Goal: Task Accomplishment & Management: Complete application form

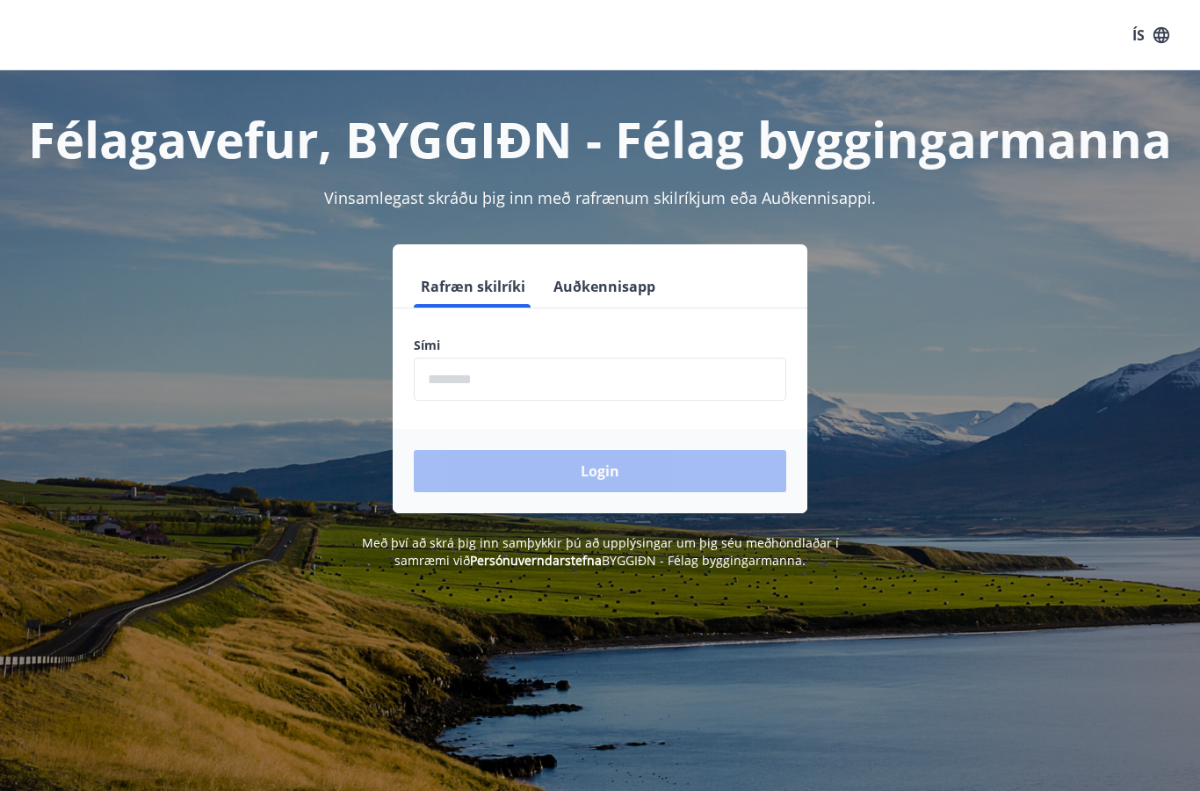
click at [501, 383] on input "phone" at bounding box center [600, 379] width 372 height 43
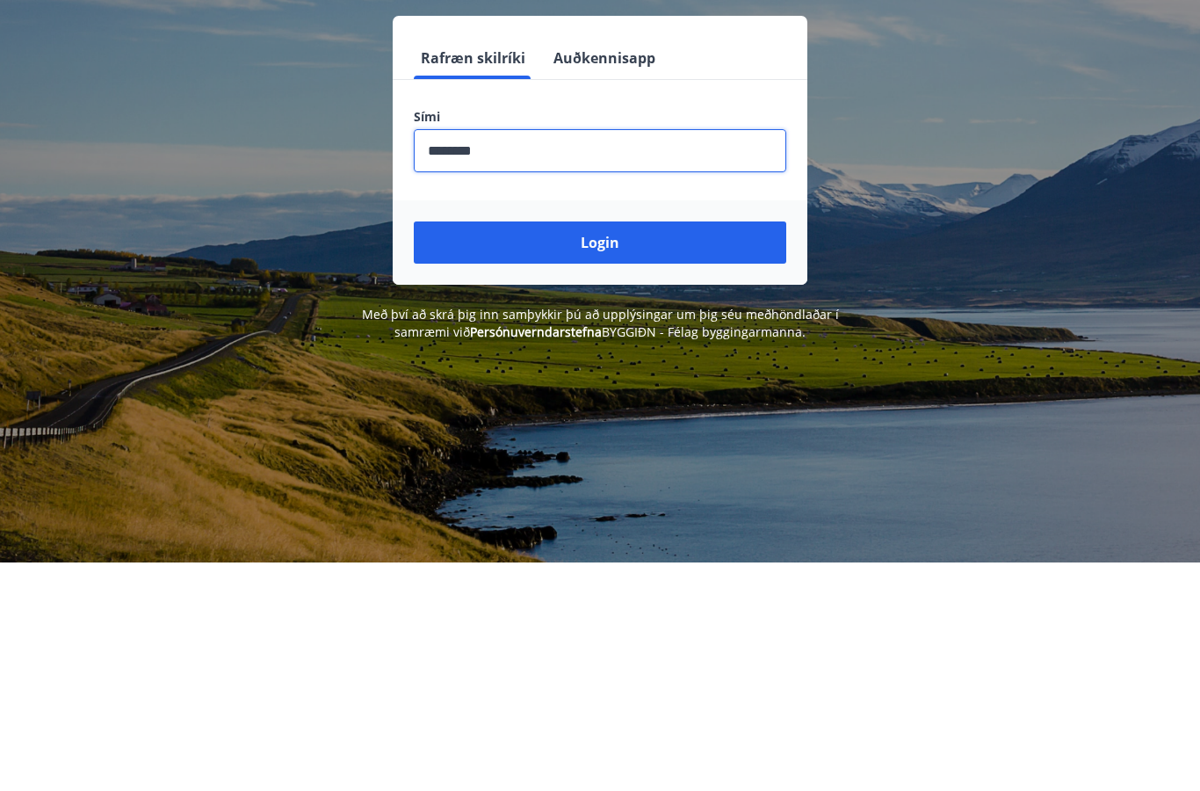
click at [629, 450] on button "Login" at bounding box center [600, 471] width 372 height 42
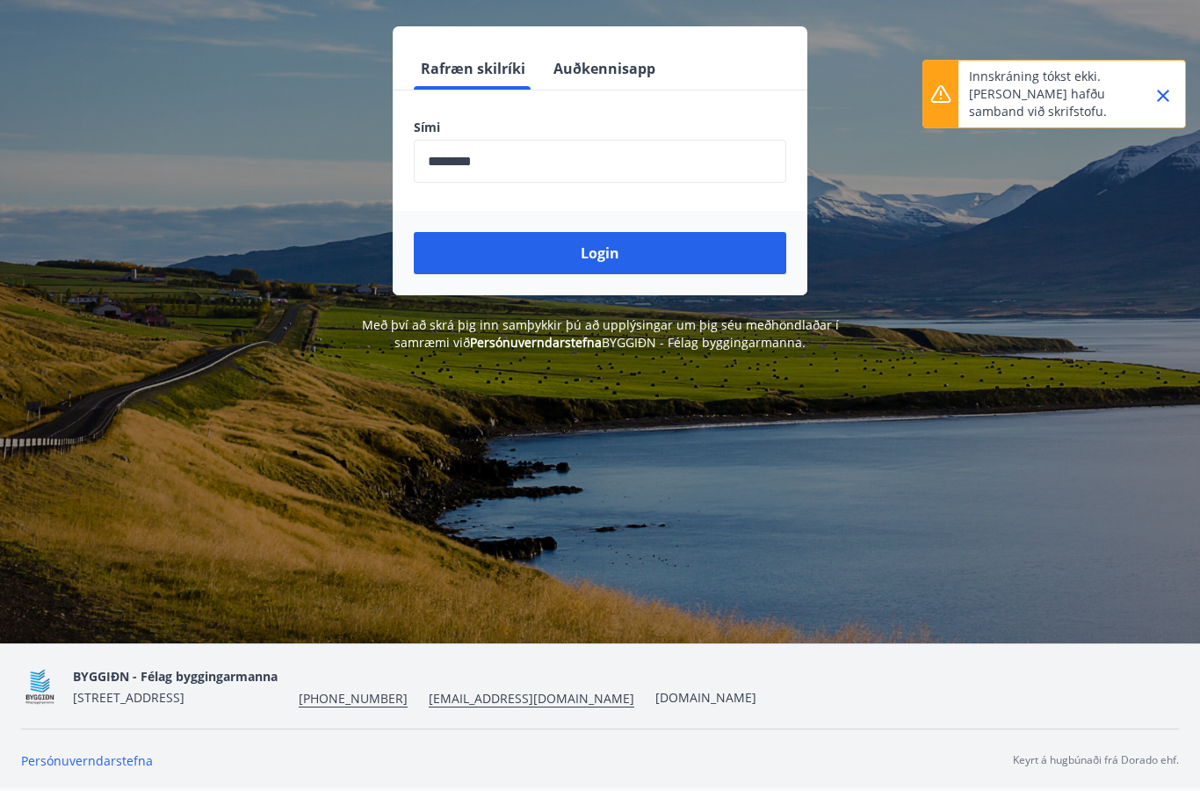
click at [541, 156] on input "phone" at bounding box center [600, 161] width 372 height 43
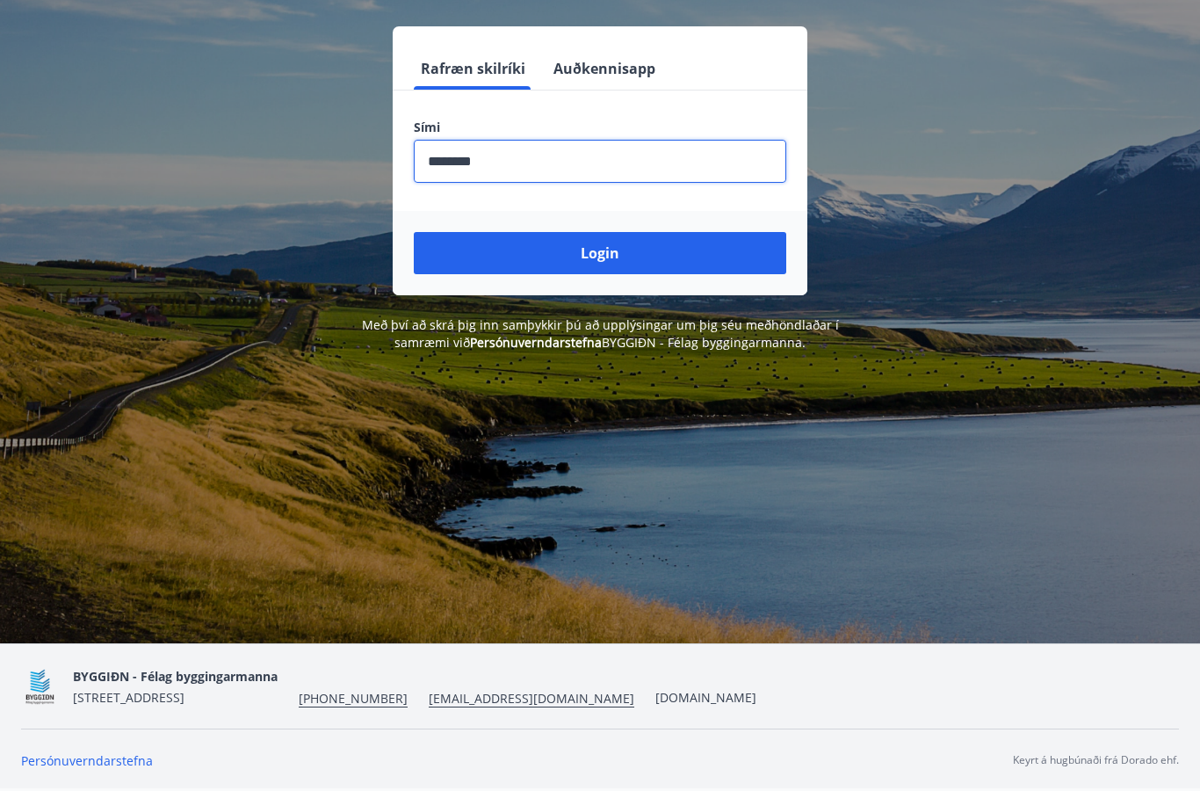
click at [589, 242] on button "Login" at bounding box center [600, 253] width 372 height 42
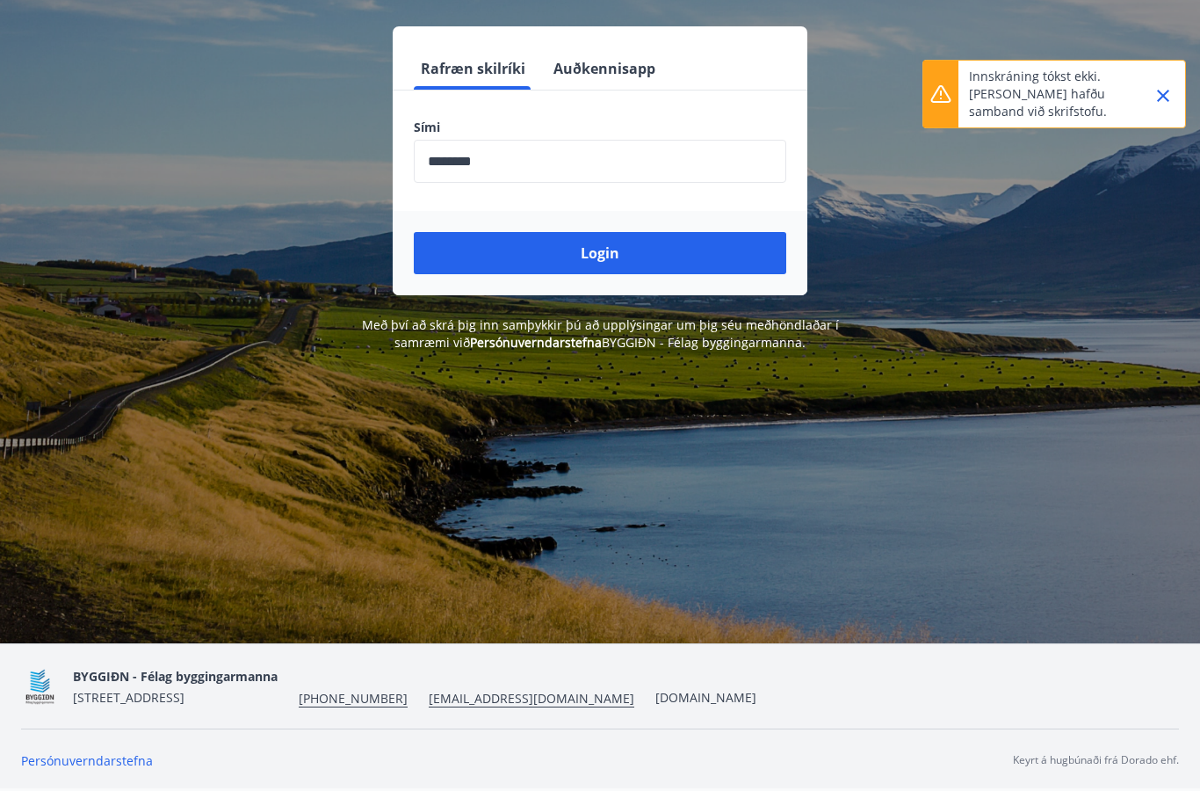
click at [1174, 101] on button "Close" at bounding box center [1163, 96] width 30 height 30
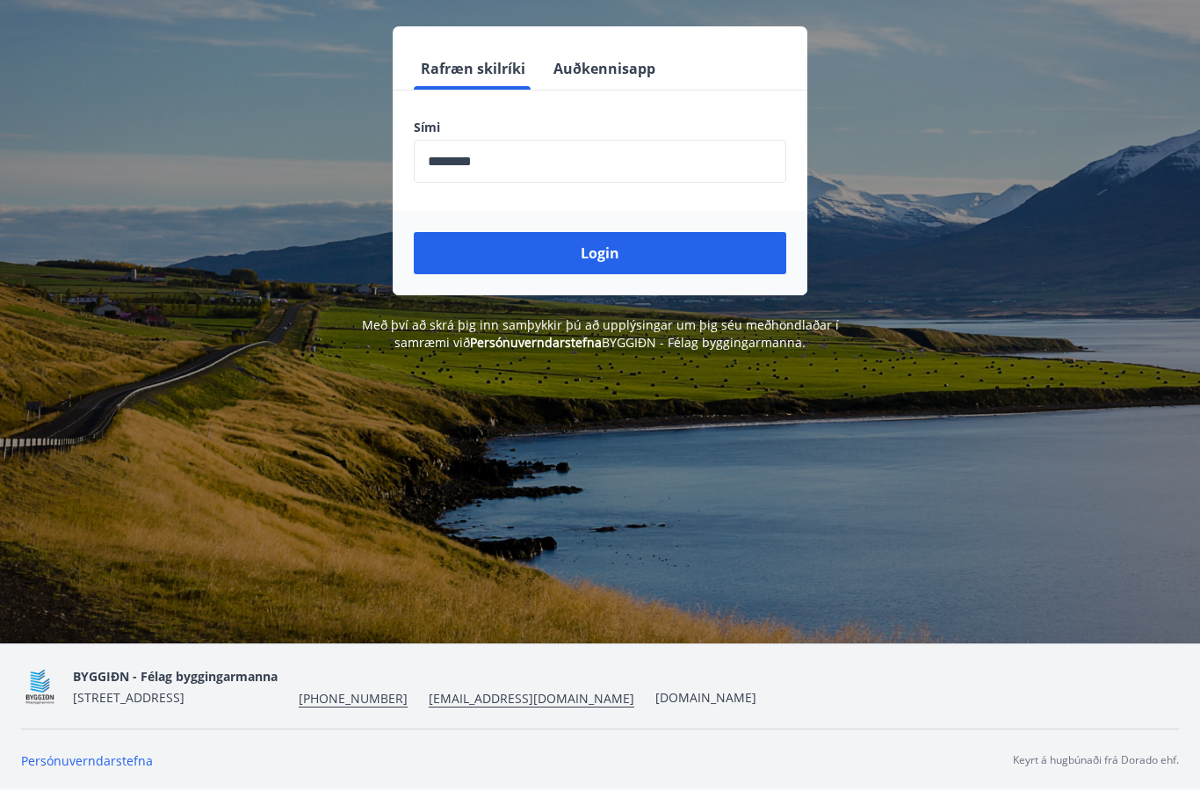
click at [507, 153] on input "phone" at bounding box center [600, 161] width 372 height 43
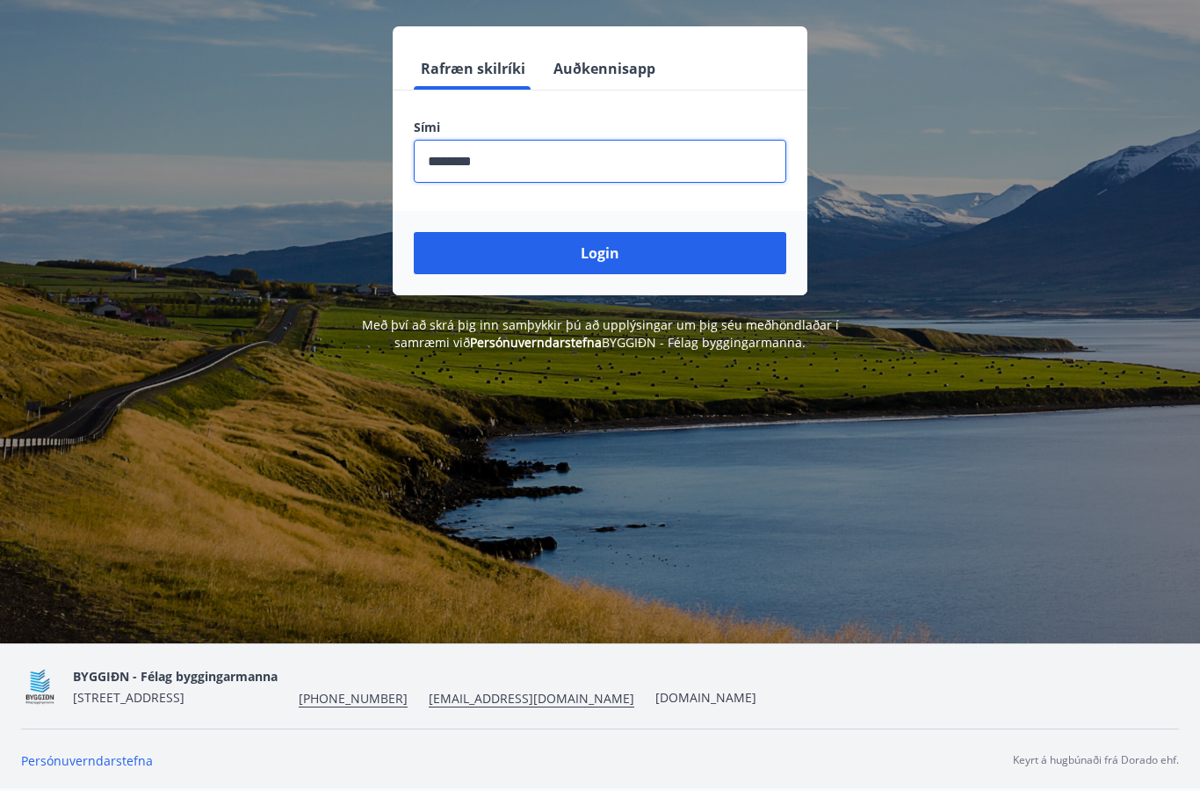
type input "********"
click at [554, 246] on button "Login" at bounding box center [600, 253] width 372 height 42
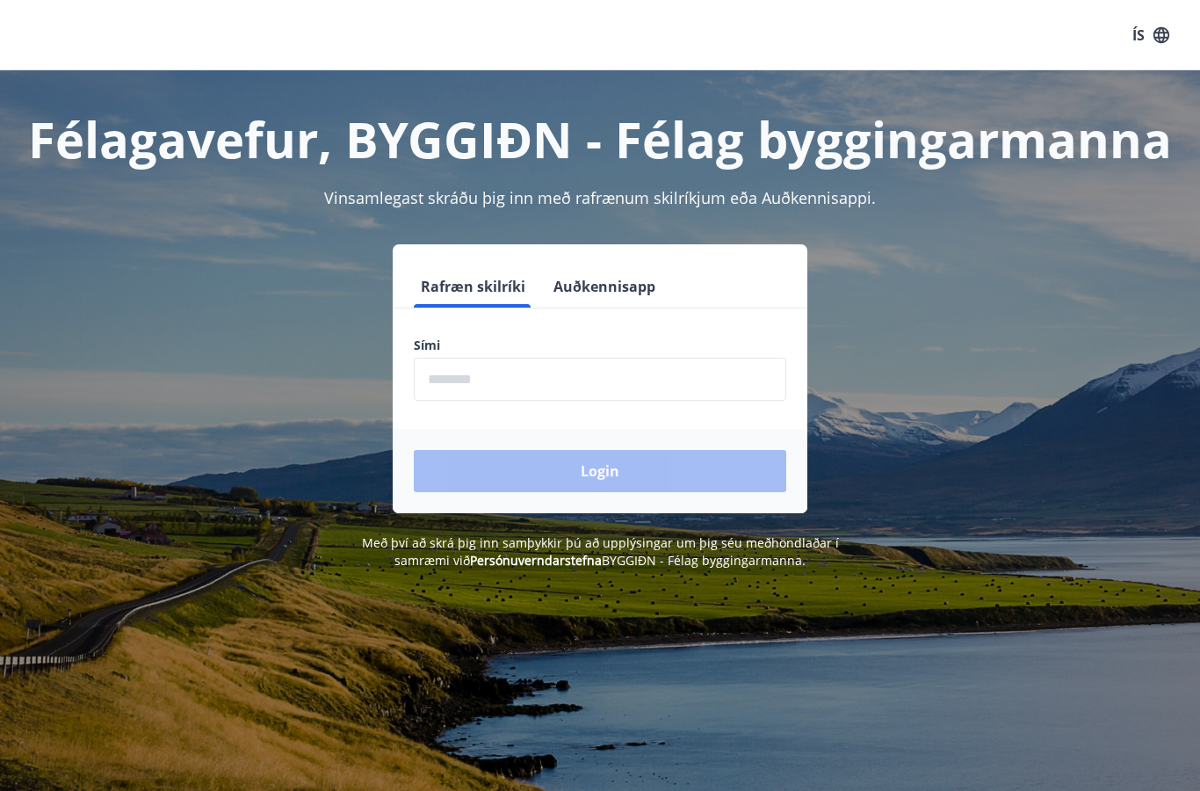
click at [495, 380] on input "phone" at bounding box center [600, 379] width 372 height 43
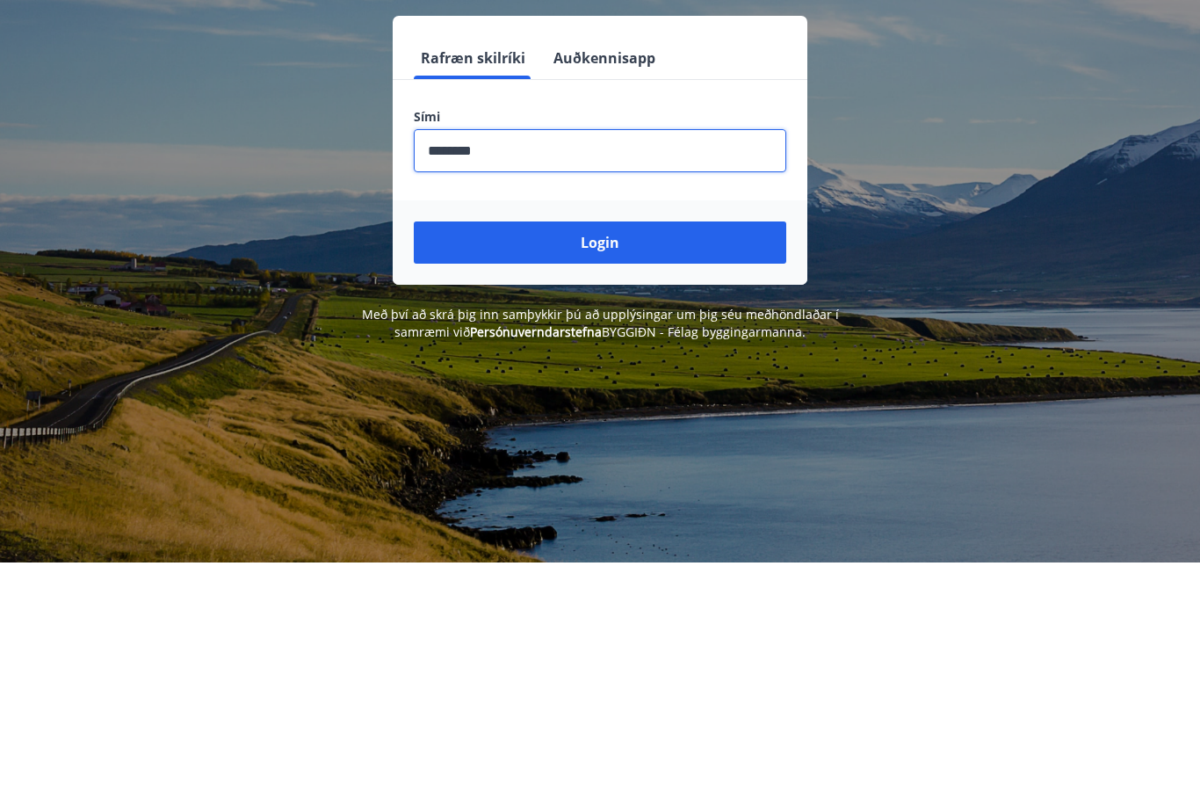
type input "********"
click at [598, 450] on button "Login" at bounding box center [600, 471] width 372 height 42
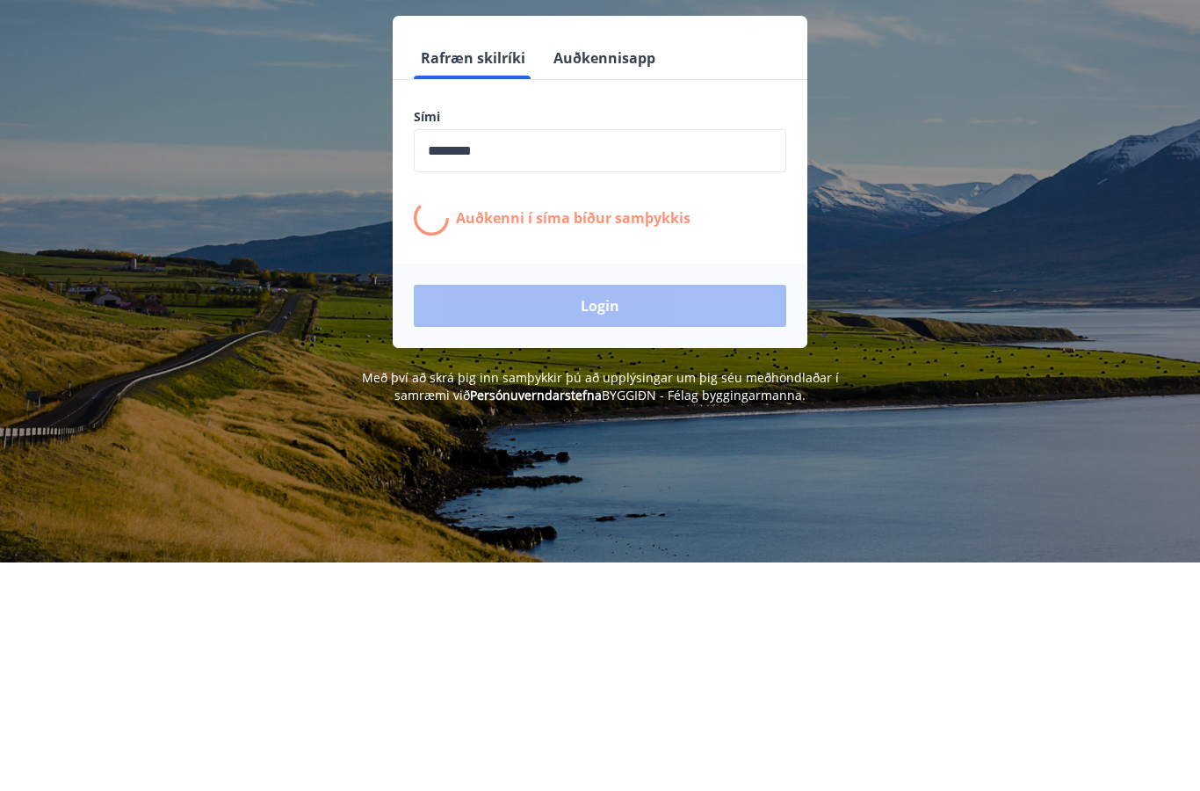
scroll to position [228, 0]
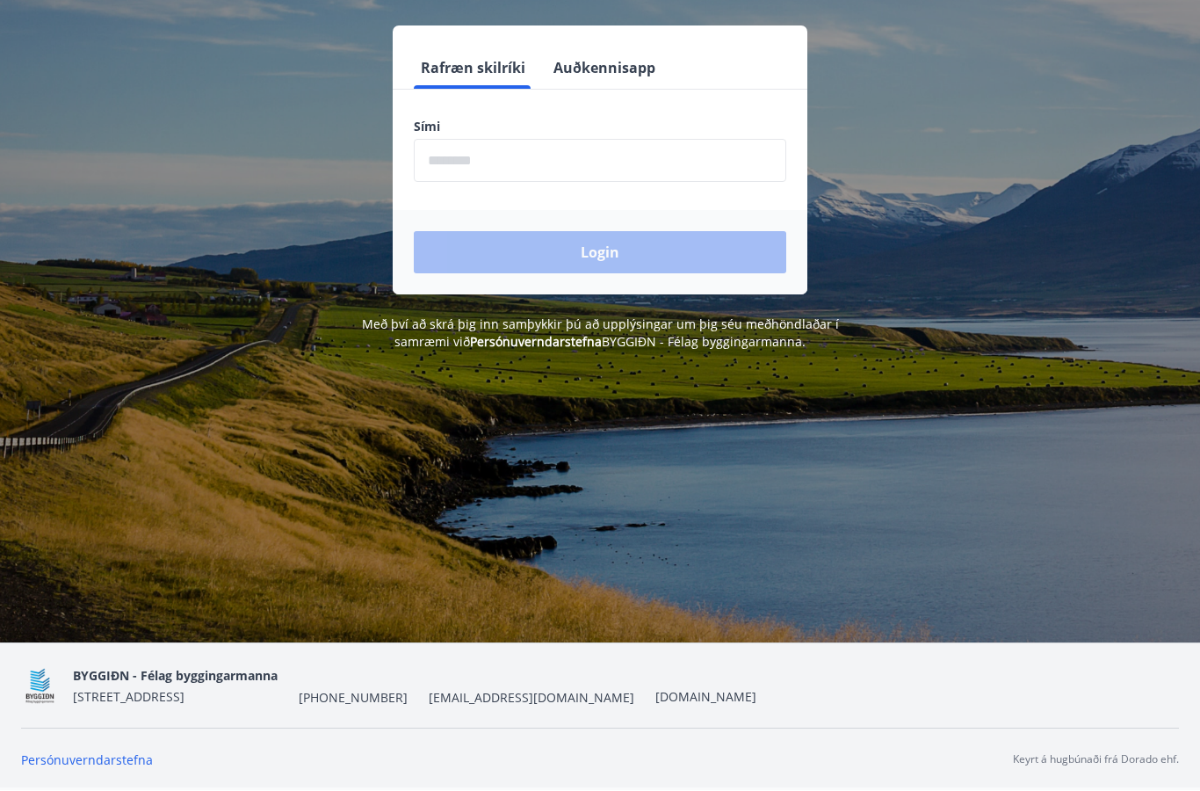
scroll to position [218, 0]
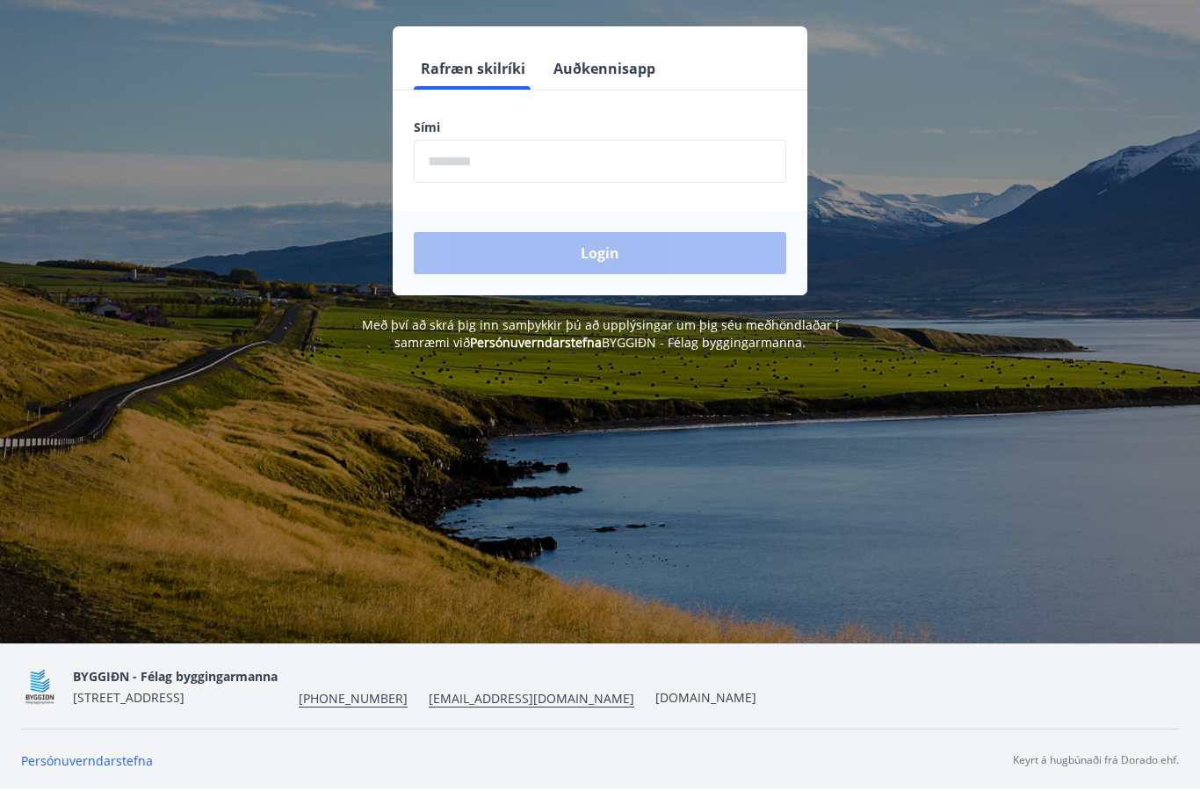
click at [155, 684] on span "BYGGIÐN - Félag byggingarmanna" at bounding box center [175, 676] width 205 height 17
click at [147, 684] on span "BYGGIÐN - Félag byggingarmanna" at bounding box center [175, 676] width 205 height 17
click at [655, 705] on link "[DOMAIN_NAME]" at bounding box center [705, 697] width 101 height 17
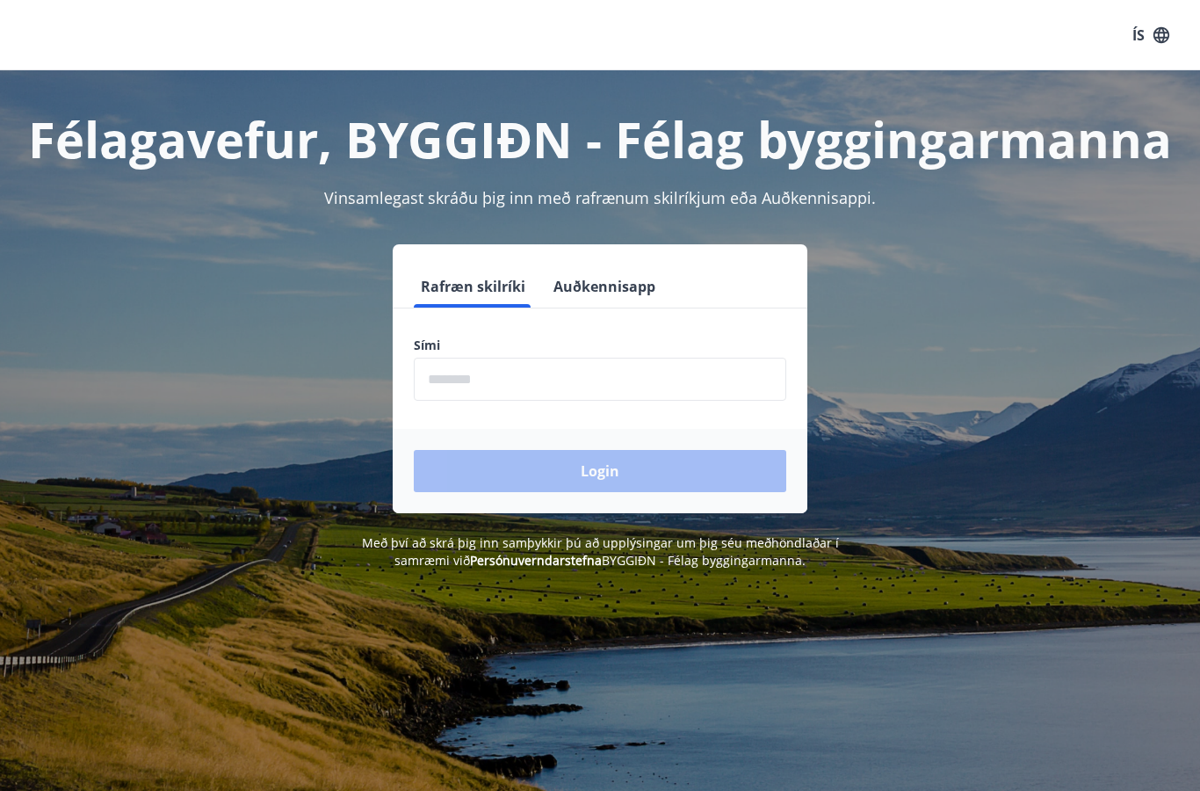
click at [457, 391] on input "phone" at bounding box center [600, 379] width 372 height 43
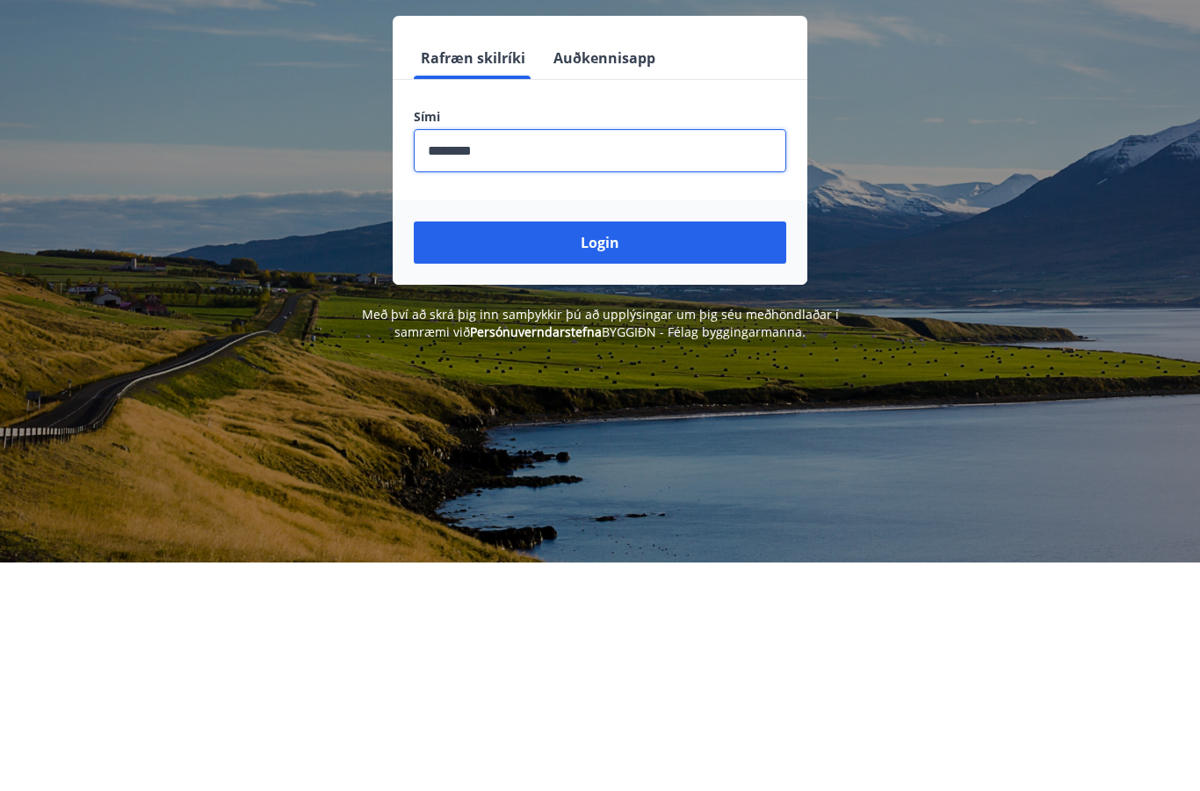
type input "********"
click at [613, 450] on button "Login" at bounding box center [600, 471] width 372 height 42
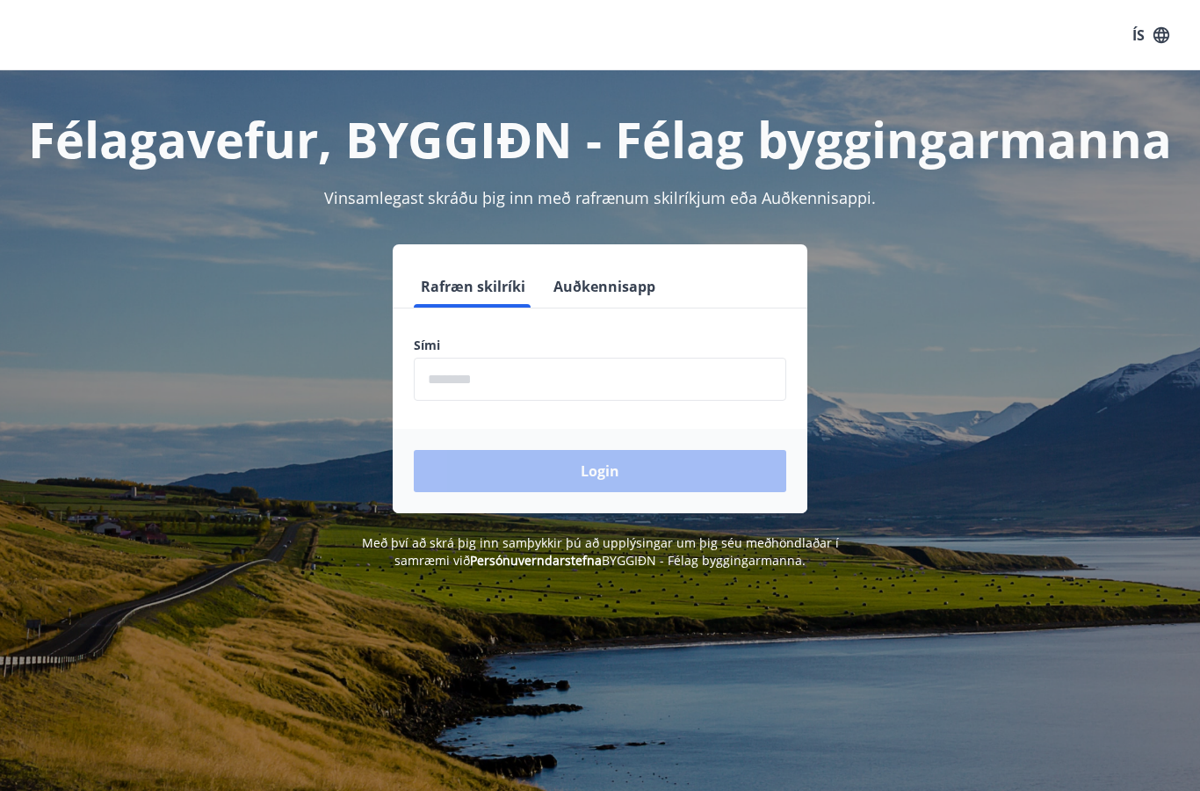
click at [481, 379] on input "phone" at bounding box center [600, 379] width 372 height 43
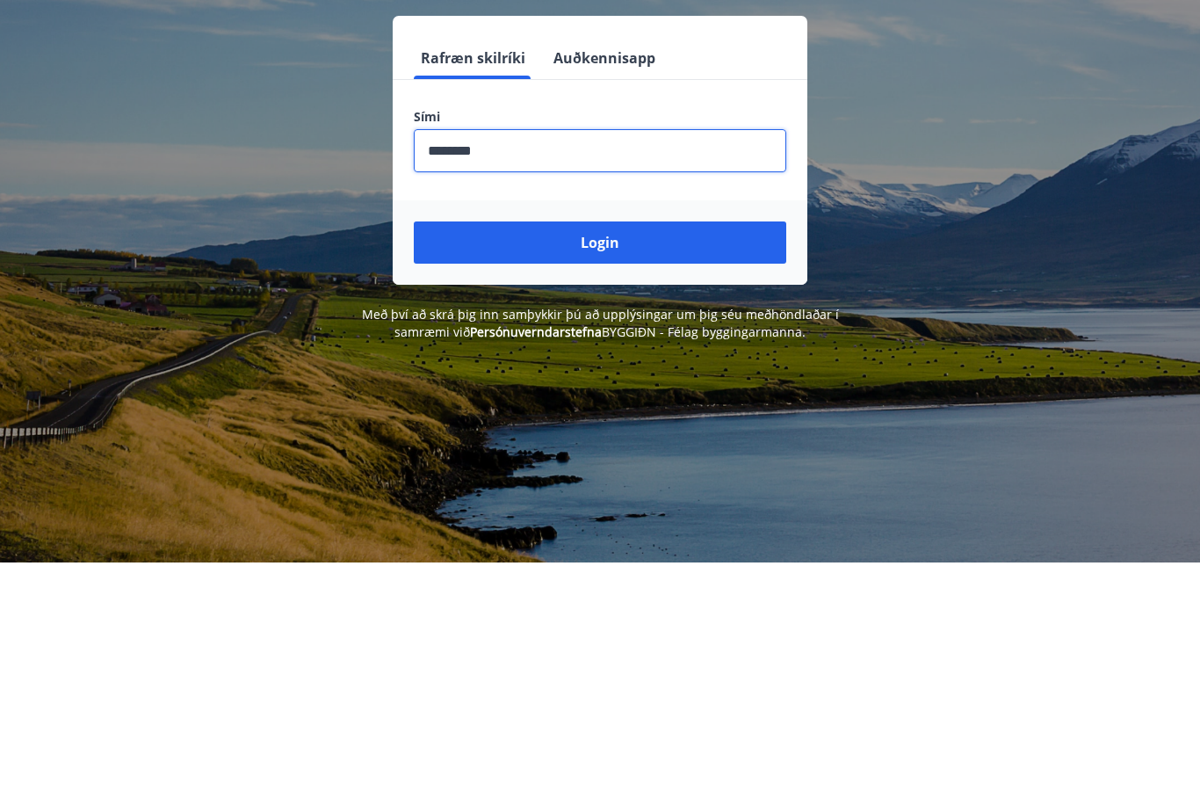
type input "********"
click at [604, 450] on button "Login" at bounding box center [600, 471] width 372 height 42
